Goal: Complete application form: Complete application form

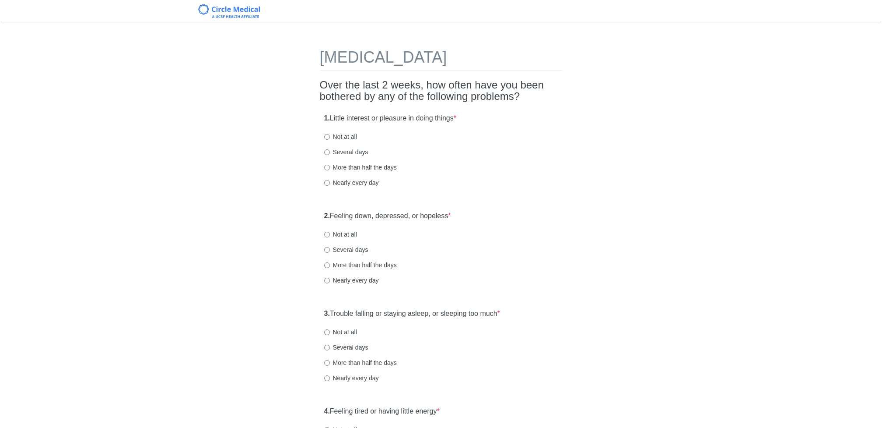
click at [351, 139] on label "Not at all" at bounding box center [340, 136] width 33 height 9
click at [330, 139] on input "Not at all" at bounding box center [327, 137] width 6 height 6
radio input "true"
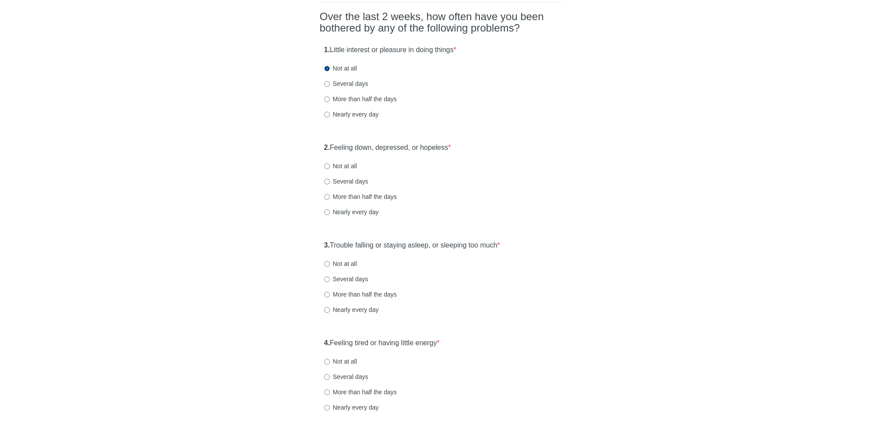
scroll to position [70, 0]
click at [345, 178] on label "Several days" at bounding box center [346, 179] width 44 height 9
click at [330, 178] on input "Several days" at bounding box center [327, 180] width 6 height 6
radio input "true"
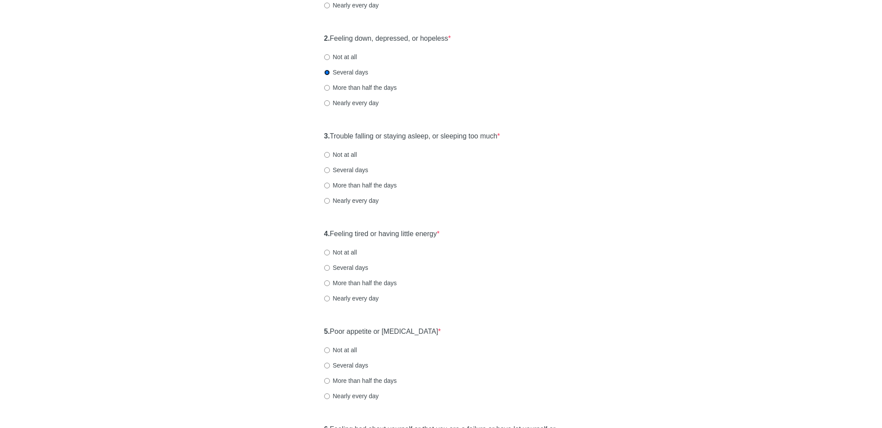
scroll to position [186, 0]
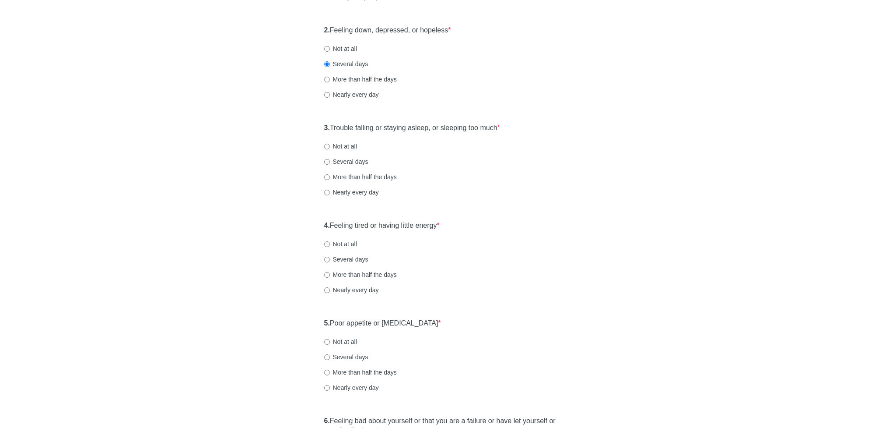
click at [340, 147] on label "Not at all" at bounding box center [340, 146] width 33 height 9
click at [330, 147] on input "Not at all" at bounding box center [327, 147] width 6 height 6
radio input "true"
click at [347, 244] on label "Not at all" at bounding box center [340, 243] width 33 height 9
click at [330, 244] on input "Not at all" at bounding box center [327, 244] width 6 height 6
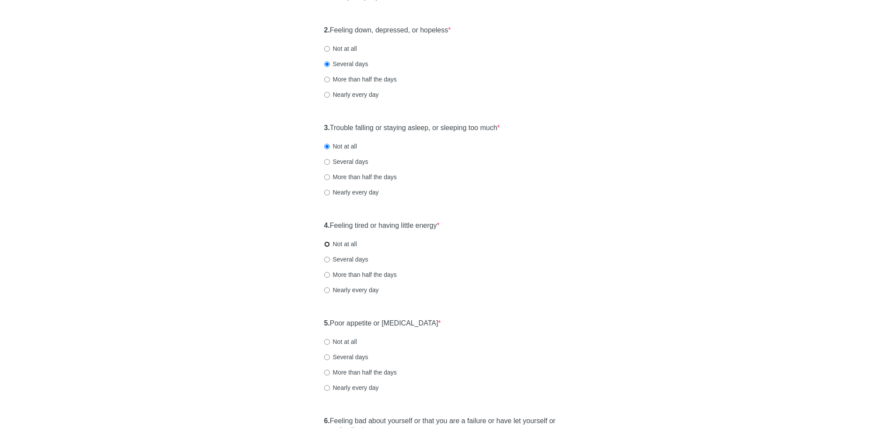
radio input "true"
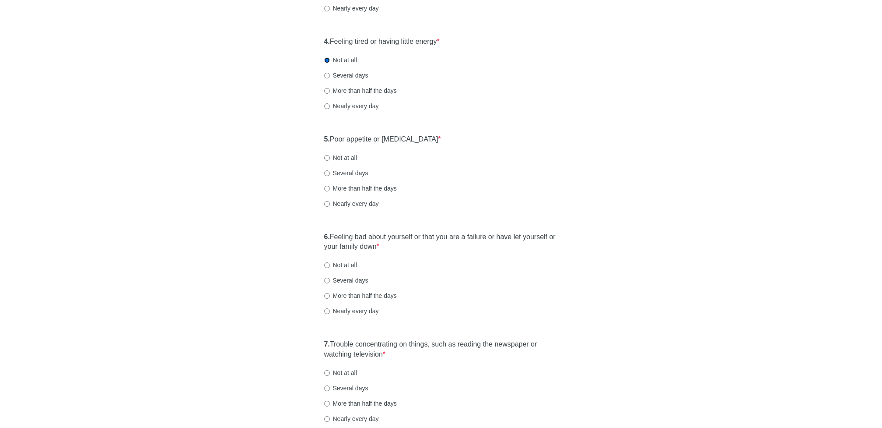
scroll to position [371, 0]
click at [348, 155] on label "Not at all" at bounding box center [340, 155] width 33 height 9
click at [330, 155] on input "Not at all" at bounding box center [327, 156] width 6 height 6
radio input "true"
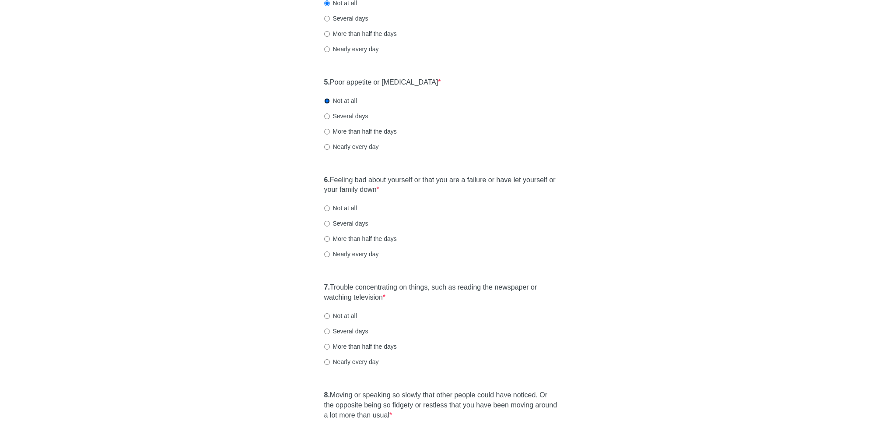
scroll to position [427, 0]
drag, startPoint x: 350, startPoint y: 206, endPoint x: 348, endPoint y: 220, distance: 14.2
click at [349, 220] on div "6. Feeling bad about yourself or that you are a failure or have let yourself or…" at bounding box center [441, 220] width 243 height 101
click at [348, 221] on label "Several days" at bounding box center [346, 222] width 44 height 9
click at [330, 221] on input "Several days" at bounding box center [327, 223] width 6 height 6
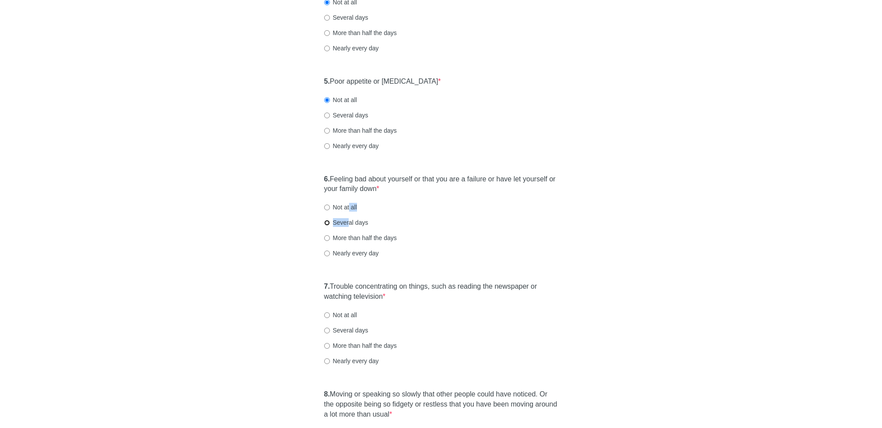
radio input "true"
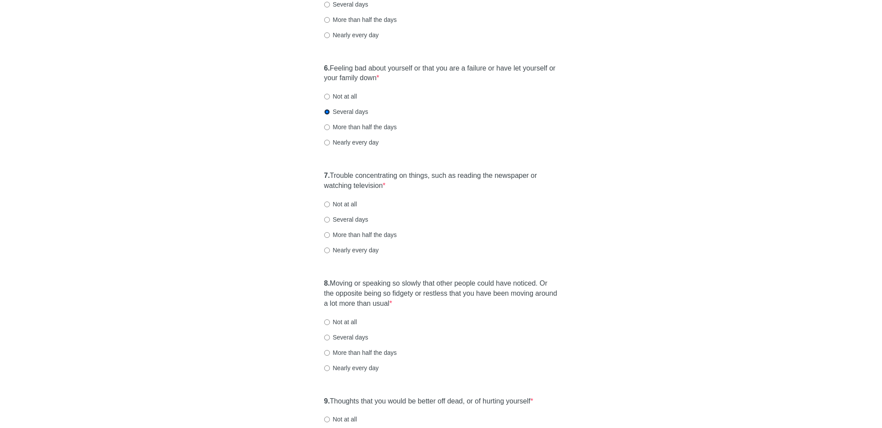
scroll to position [547, 0]
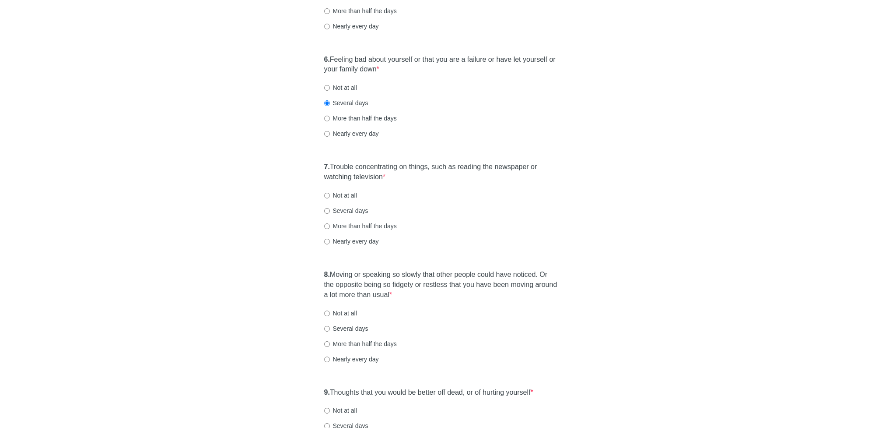
click at [353, 211] on label "Several days" at bounding box center [346, 210] width 44 height 9
click at [330, 211] on input "Several days" at bounding box center [327, 211] width 6 height 6
radio input "true"
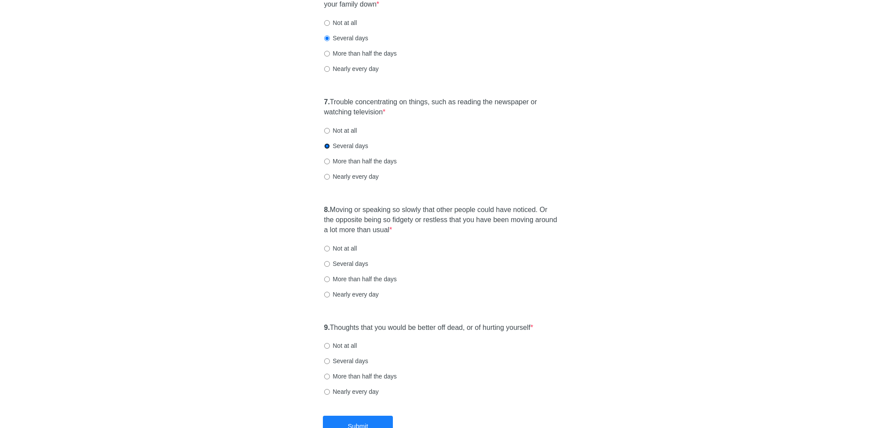
scroll to position [618, 0]
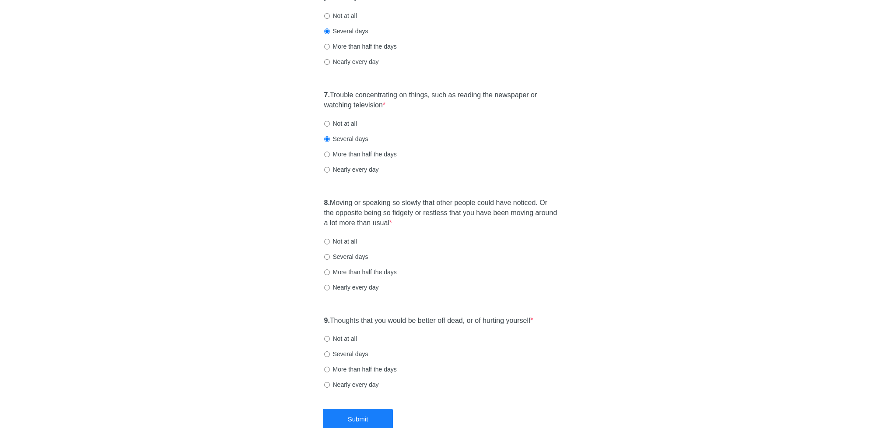
click at [348, 242] on label "Not at all" at bounding box center [340, 241] width 33 height 9
click at [330, 242] on input "Not at all" at bounding box center [327, 242] width 6 height 6
radio input "true"
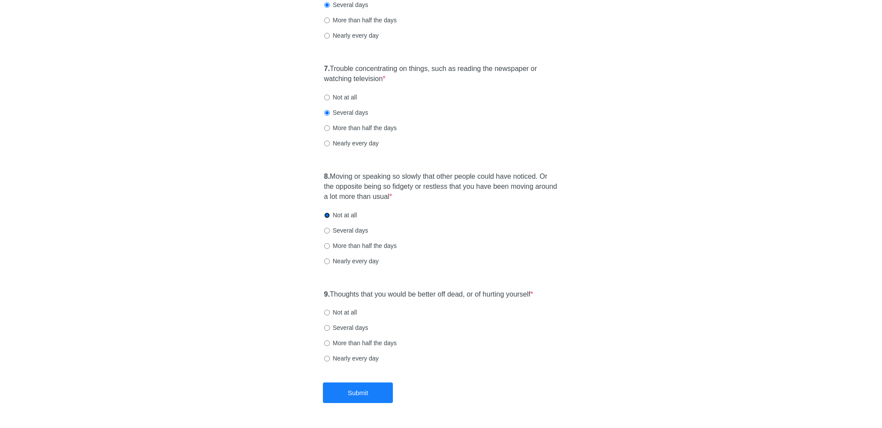
scroll to position [646, 0]
click at [348, 310] on label "Not at all" at bounding box center [340, 310] width 33 height 9
click at [330, 310] on input "Not at all" at bounding box center [327, 311] width 6 height 6
radio input "true"
click at [351, 394] on button "Submit" at bounding box center [358, 391] width 70 height 21
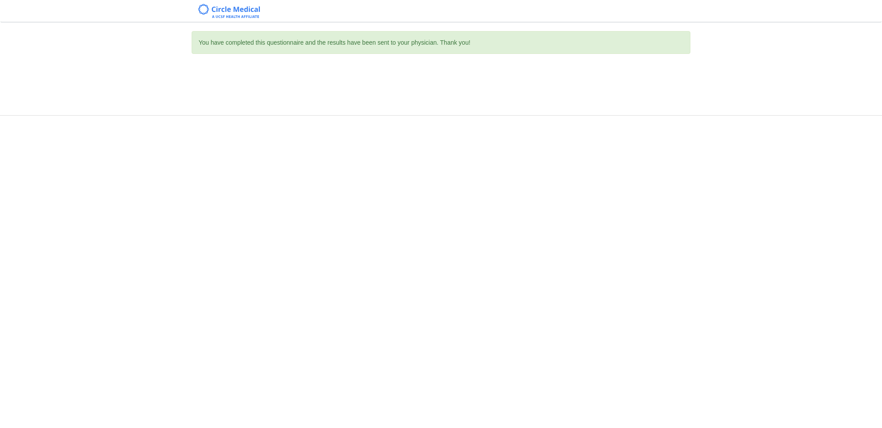
scroll to position [0, 0]
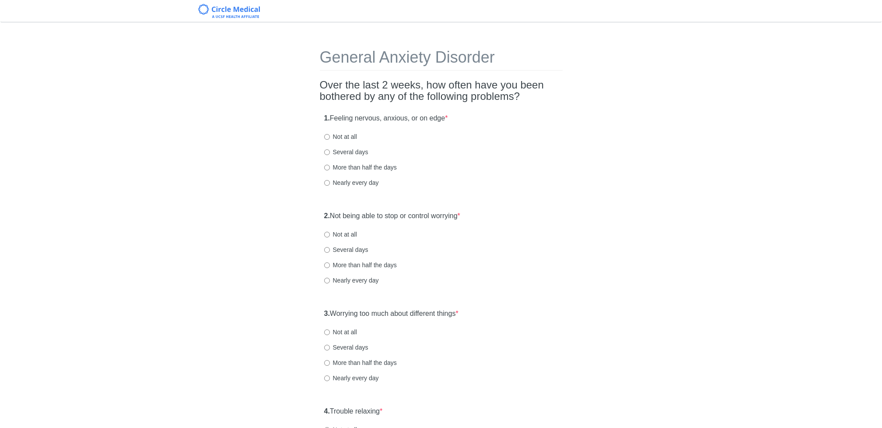
click at [348, 149] on label "Several days" at bounding box center [346, 152] width 44 height 9
click at [330, 149] on input "Several days" at bounding box center [327, 152] width 6 height 6
radio input "true"
click at [345, 235] on label "Not at all" at bounding box center [340, 234] width 33 height 9
click at [330, 235] on input "Not at all" at bounding box center [327, 235] width 6 height 6
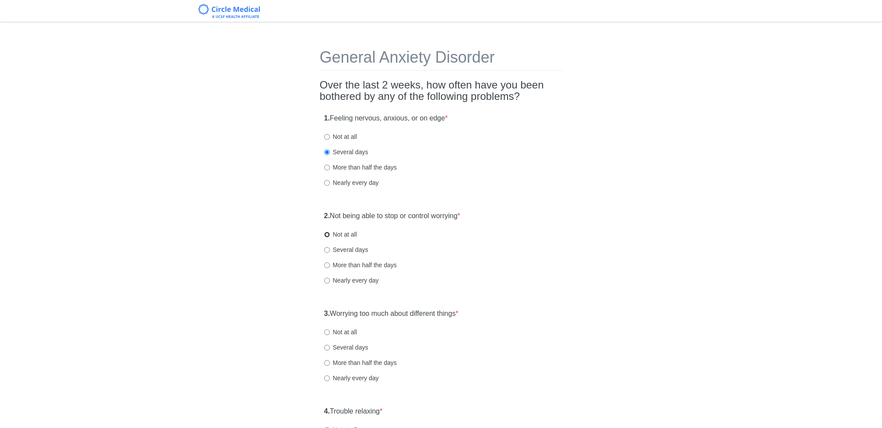
radio input "true"
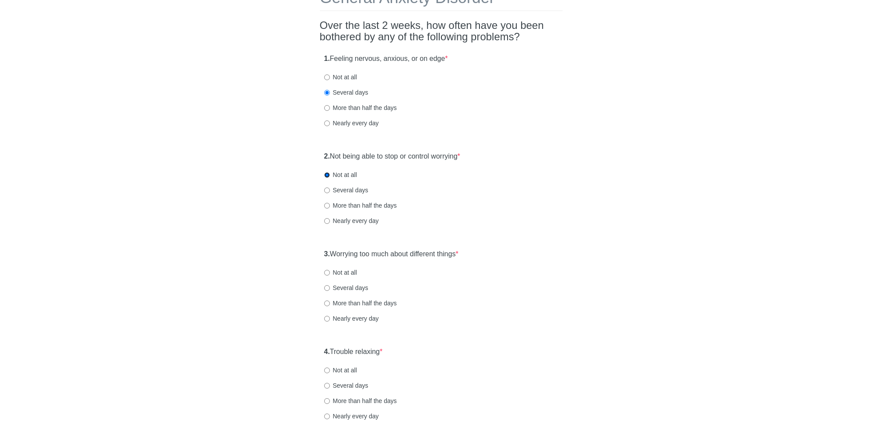
scroll to position [74, 0]
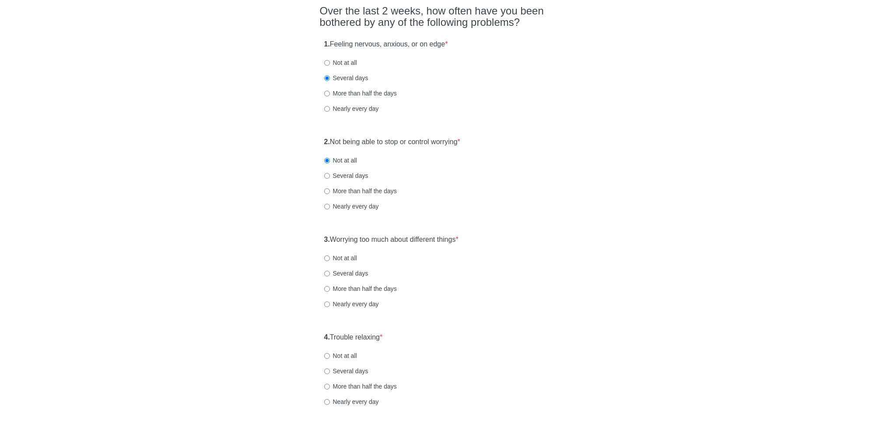
click at [343, 257] on label "Not at all" at bounding box center [340, 257] width 33 height 9
click at [330, 257] on input "Not at all" at bounding box center [327, 258] width 6 height 6
radio input "true"
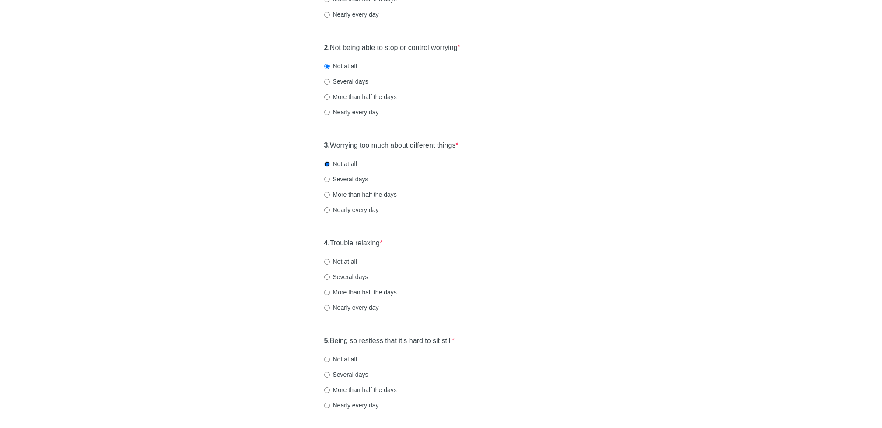
scroll to position [174, 0]
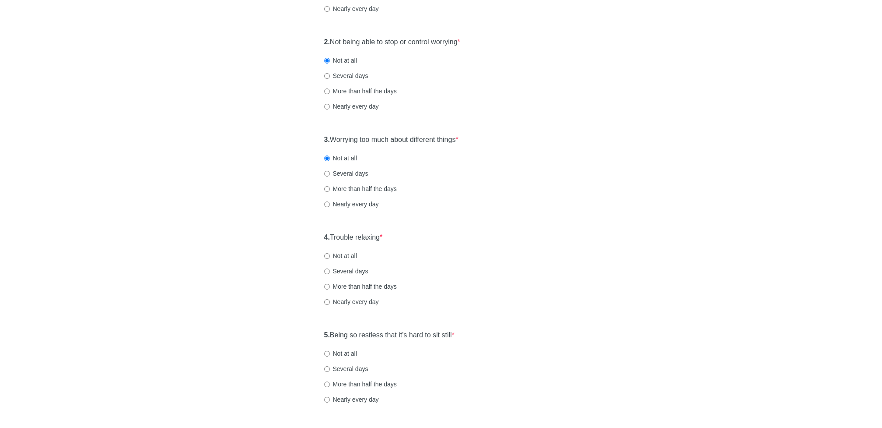
click at [348, 256] on label "Not at all" at bounding box center [340, 255] width 33 height 9
click at [330, 256] on input "Not at all" at bounding box center [327, 256] width 6 height 6
radio input "true"
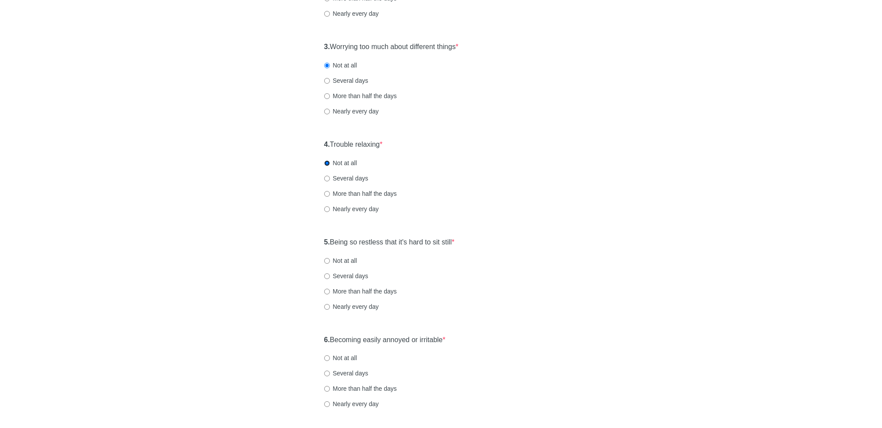
scroll to position [270, 0]
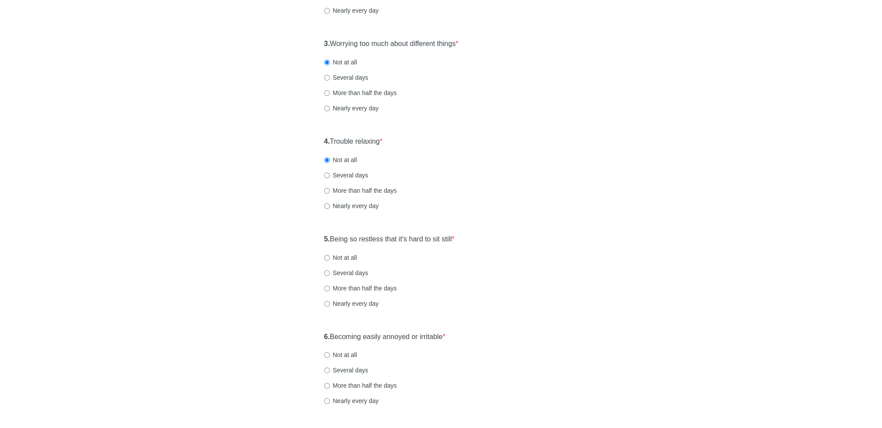
click at [351, 174] on label "Several days" at bounding box center [346, 175] width 44 height 9
click at [330, 174] on input "Several days" at bounding box center [327, 175] width 6 height 6
radio input "true"
click at [351, 270] on label "Several days" at bounding box center [346, 272] width 44 height 9
click at [330, 270] on input "Several days" at bounding box center [327, 273] width 6 height 6
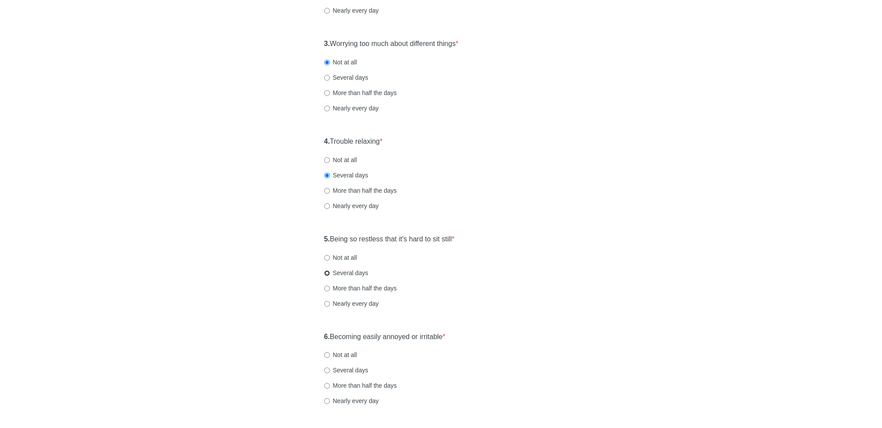
radio input "true"
click at [350, 263] on div "5. Being so restless that it's hard to sit still * Not at all Several days More…" at bounding box center [441, 275] width 243 height 91
click at [350, 262] on div "5. Being so restless that it's hard to sit still * Not at all Several days More…" at bounding box center [441, 275] width 243 height 91
click at [349, 260] on label "Not at all" at bounding box center [340, 257] width 33 height 9
click at [330, 260] on input "Not at all" at bounding box center [327, 258] width 6 height 6
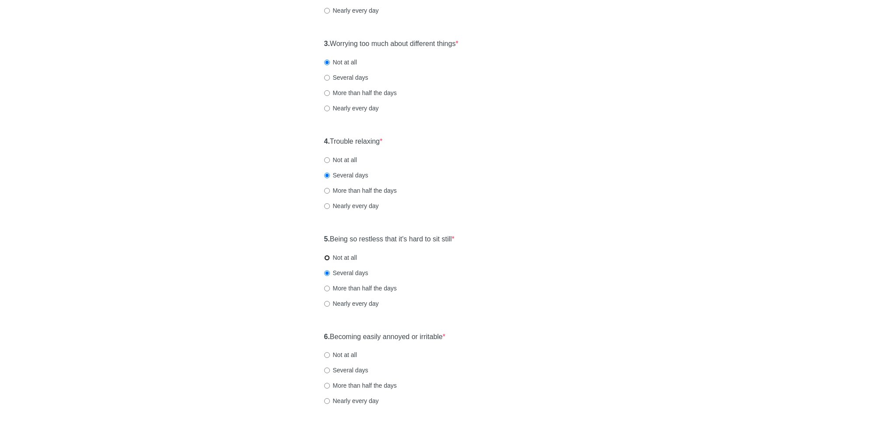
radio input "true"
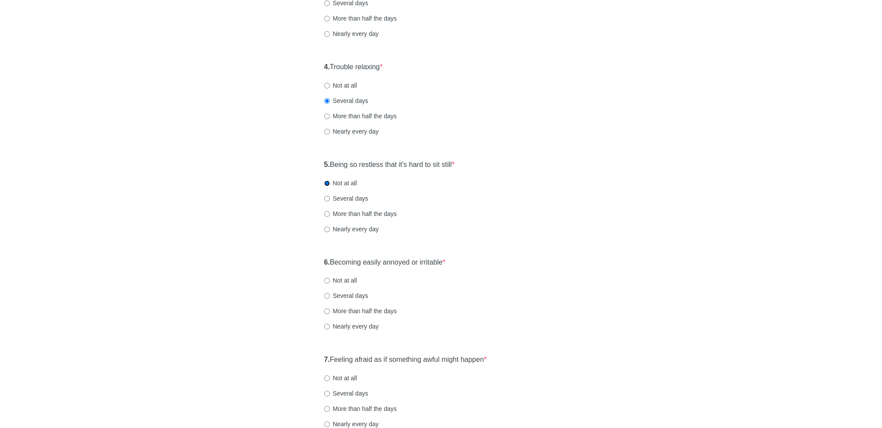
scroll to position [349, 0]
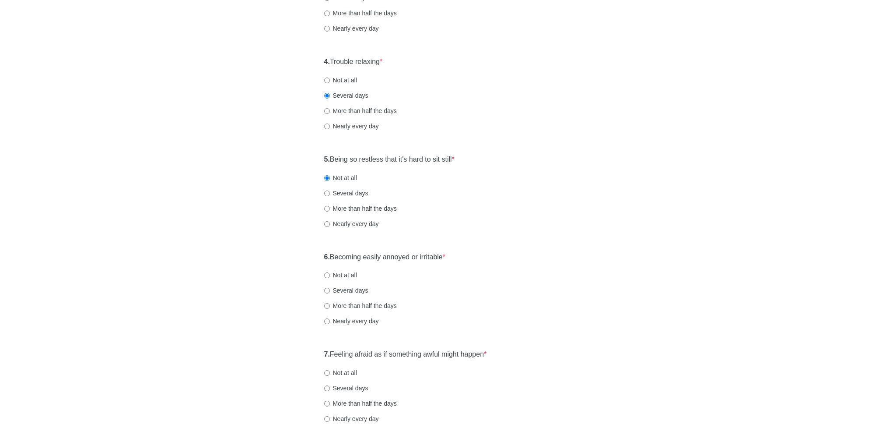
click at [341, 289] on label "Several days" at bounding box center [346, 290] width 44 height 9
click at [330, 289] on input "Several days" at bounding box center [327, 291] width 6 height 6
radio input "true"
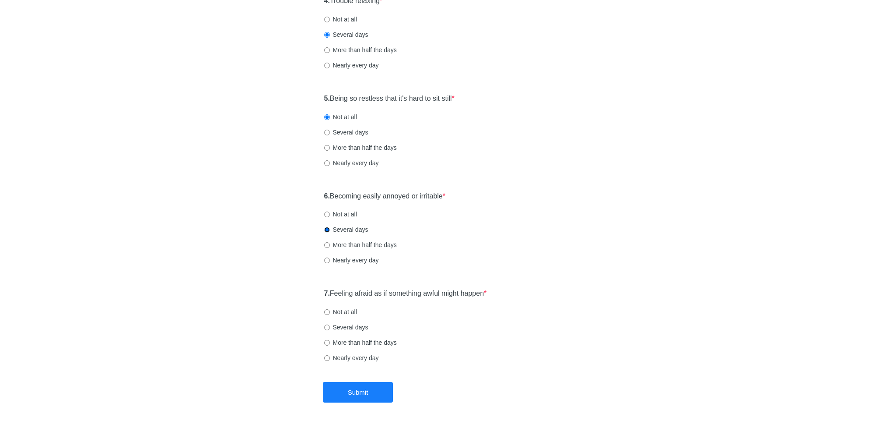
scroll to position [437, 0]
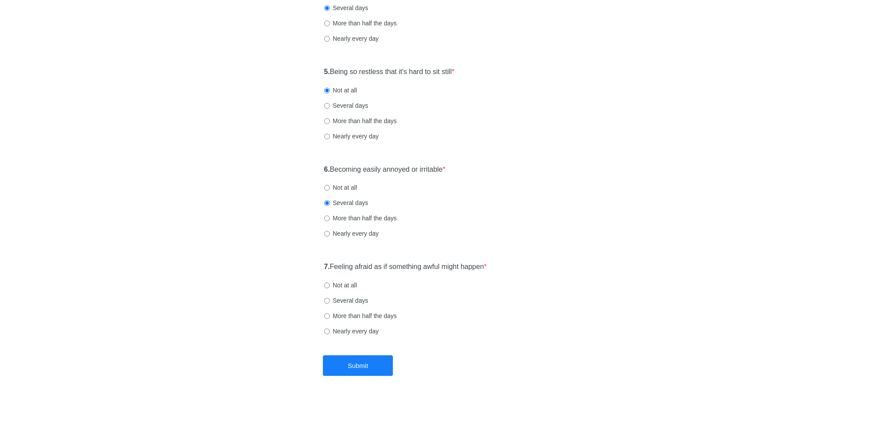
click at [346, 286] on label "Not at all" at bounding box center [340, 285] width 33 height 9
click at [330, 286] on input "Not at all" at bounding box center [327, 285] width 6 height 6
radio input "true"
click at [354, 360] on button "Submit" at bounding box center [358, 365] width 70 height 21
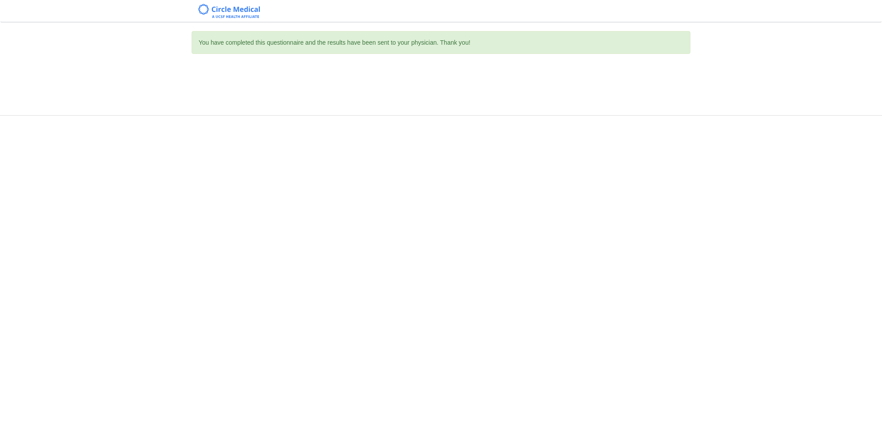
scroll to position [0, 0]
